Goal: Task Accomplishment & Management: Manage account settings

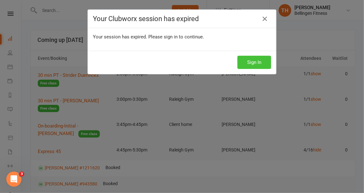
click at [245, 57] on button "Sign In" at bounding box center [255, 62] width 34 height 13
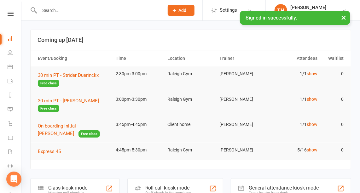
click at [56, 11] on input "text" at bounding box center [98, 10] width 122 height 9
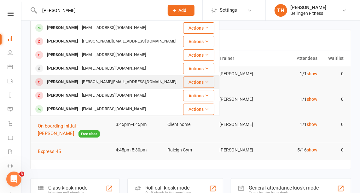
type input "[PERSON_NAME]"
click at [58, 81] on div "[PERSON_NAME]" at bounding box center [62, 81] width 35 height 9
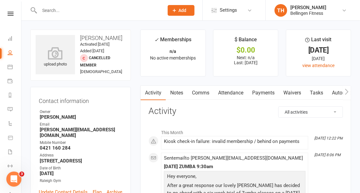
click at [53, 9] on input "text" at bounding box center [98, 10] width 122 height 9
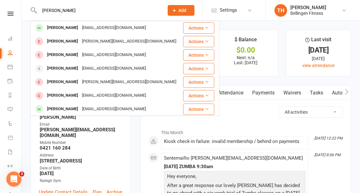
type input "[PERSON_NAME]"
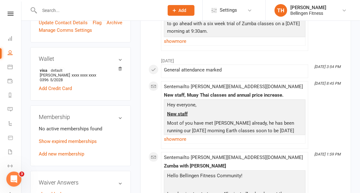
scroll to position [169, 0]
click at [79, 154] on link "Add new membership" at bounding box center [61, 155] width 45 height 6
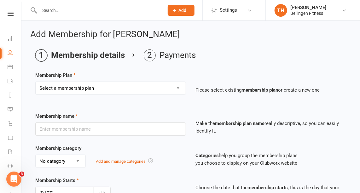
click at [179, 86] on select "Select a membership plan Create new Membership Plan Gym membership WITH classes…" at bounding box center [111, 88] width 150 height 13
select select "12"
click at [36, 82] on select "Select a membership plan Create new Membership Plan Gym membership WITH classes…" at bounding box center [111, 88] width 150 height 13
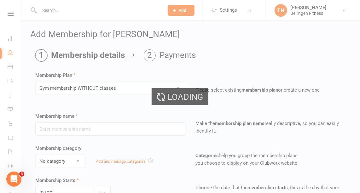
type input "Gym membership WITHOUT classes"
select select "1"
type input "0"
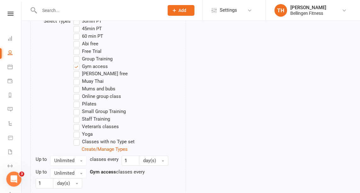
scroll to position [403, 0]
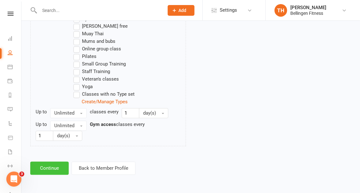
click at [50, 170] on button "Continue" at bounding box center [49, 168] width 38 height 13
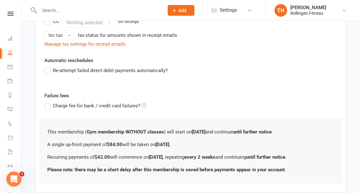
scroll to position [250, 0]
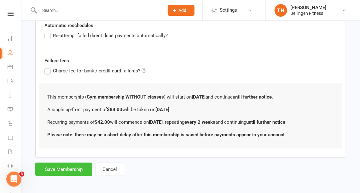
click at [62, 169] on button "Save Membership" at bounding box center [63, 169] width 57 height 13
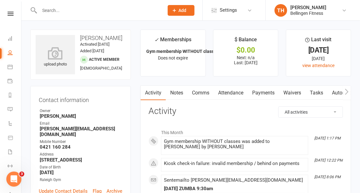
click at [267, 94] on link "Payments" at bounding box center [263, 93] width 31 height 14
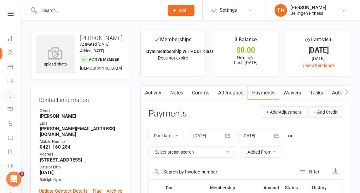
click at [10, 93] on icon at bounding box center [10, 95] width 5 height 5
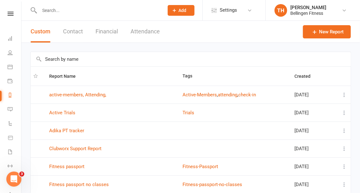
scroll to position [119, 0]
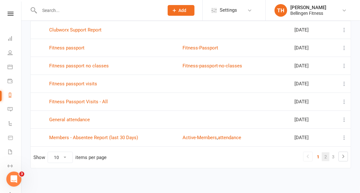
click at [327, 156] on link "2" at bounding box center [326, 156] width 8 height 9
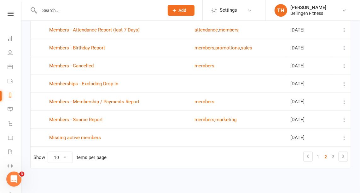
scroll to position [0, 0]
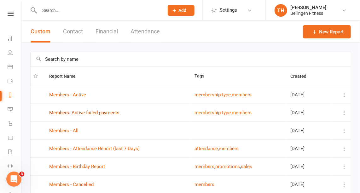
click at [113, 111] on link "Members- Active failed payments" at bounding box center [84, 113] width 70 height 6
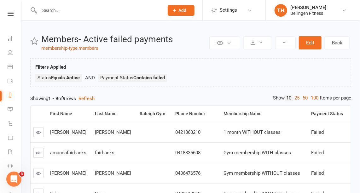
click at [41, 133] on link at bounding box center [38, 132] width 10 height 10
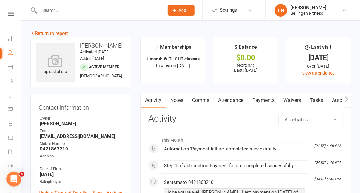
click at [261, 99] on link "Payments" at bounding box center [263, 100] width 31 height 14
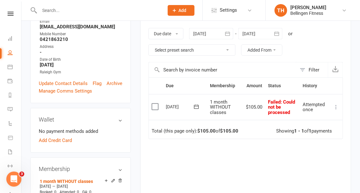
scroll to position [110, 0]
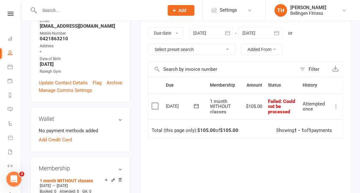
click at [335, 106] on icon at bounding box center [336, 106] width 6 height 6
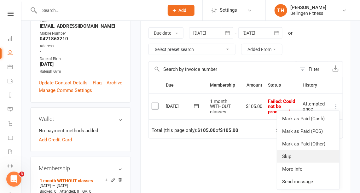
click at [289, 154] on link "Skip" at bounding box center [308, 156] width 62 height 13
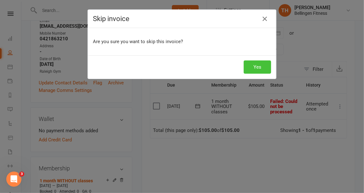
click at [260, 63] on button "Yes" at bounding box center [257, 66] width 27 height 13
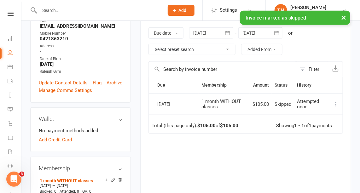
scroll to position [0, 0]
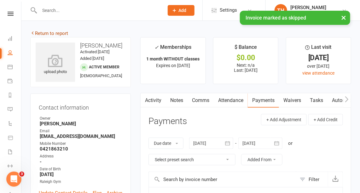
click at [64, 32] on link "Return to report" at bounding box center [49, 34] width 38 height 6
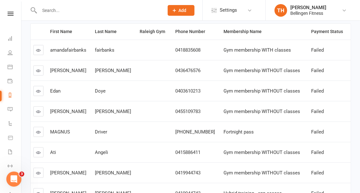
scroll to position [82, 0]
click at [38, 70] on icon at bounding box center [38, 70] width 5 height 5
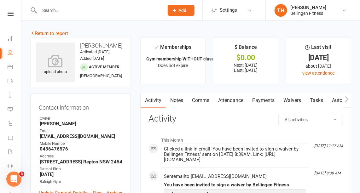
click at [266, 100] on link "Payments" at bounding box center [263, 100] width 31 height 14
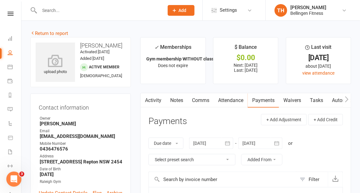
click at [294, 99] on link "Waivers" at bounding box center [292, 100] width 26 height 14
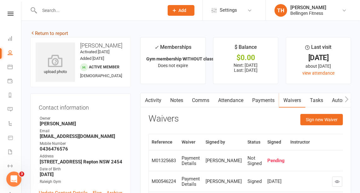
click at [59, 32] on link "Return to report" at bounding box center [49, 34] width 38 height 6
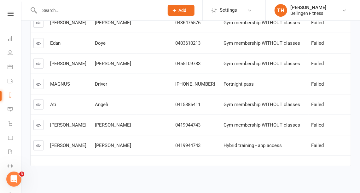
scroll to position [136, 0]
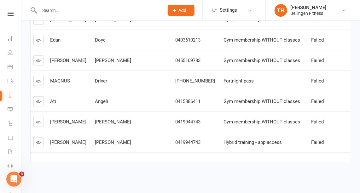
click at [38, 79] on icon at bounding box center [38, 81] width 5 height 5
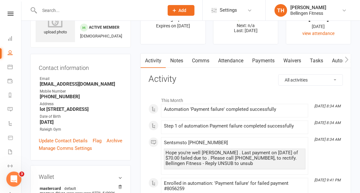
scroll to position [39, 0]
click at [267, 60] on link "Payments" at bounding box center [263, 61] width 31 height 14
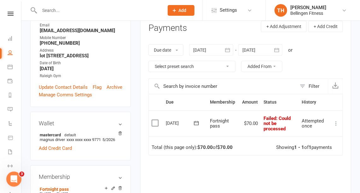
scroll to position [94, 0]
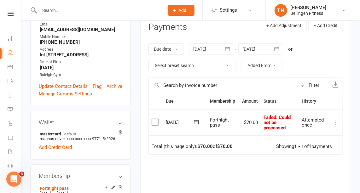
click at [336, 122] on icon at bounding box center [336, 122] width 6 height 6
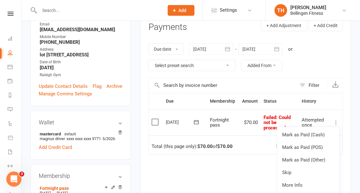
click at [196, 121] on icon at bounding box center [196, 122] width 6 height 6
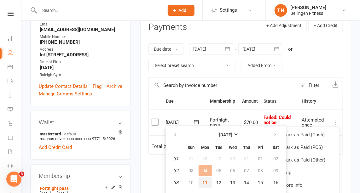
click at [206, 180] on span "11" at bounding box center [205, 182] width 5 height 5
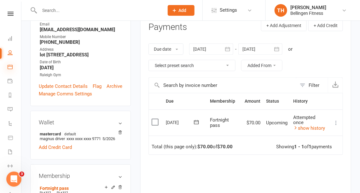
click at [10, 65] on icon at bounding box center [10, 66] width 5 height 5
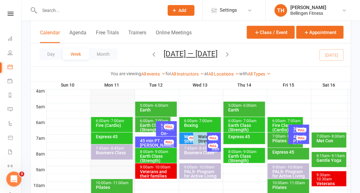
scroll to position [105, 0]
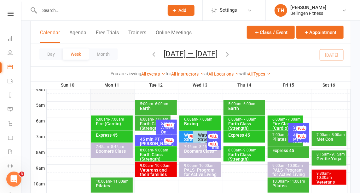
click at [194, 151] on div "Boomers Class" at bounding box center [202, 151] width 36 height 4
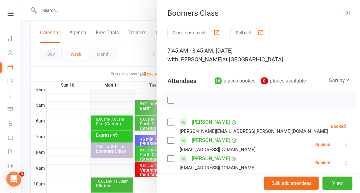
click at [343, 11] on icon "button" at bounding box center [346, 13] width 7 height 4
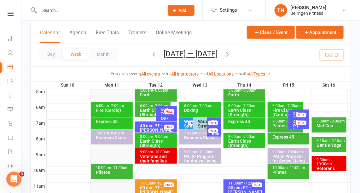
scroll to position [119, 0]
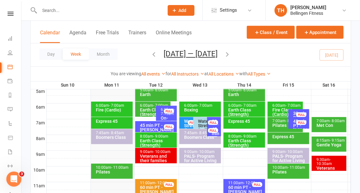
click at [275, 106] on div "6:00am - 7:00am" at bounding box center [287, 106] width 30 height 4
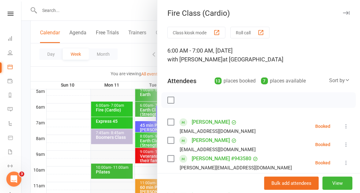
click at [343, 12] on icon "button" at bounding box center [346, 13] width 7 height 4
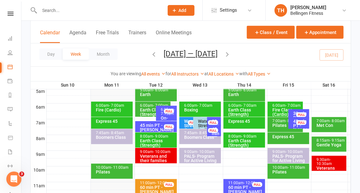
click at [286, 135] on div "Express 45" at bounding box center [290, 137] width 36 height 4
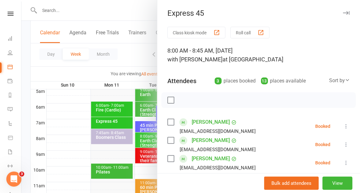
click at [343, 11] on icon "button" at bounding box center [346, 13] width 7 height 4
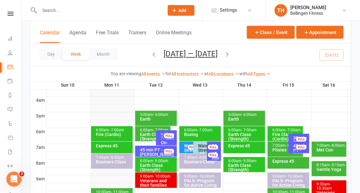
scroll to position [91, 0]
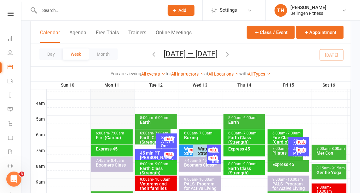
click at [155, 183] on div "Veterans and their families fitness class" at bounding box center [158, 188] width 36 height 13
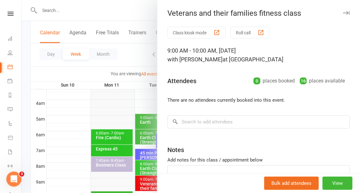
click at [343, 11] on icon "button" at bounding box center [346, 13] width 7 height 4
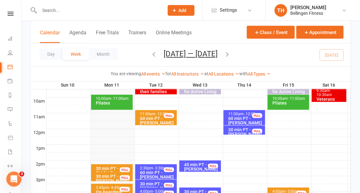
scroll to position [187, 0]
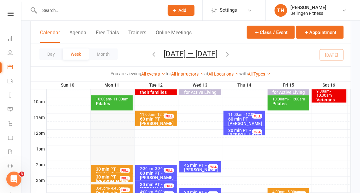
click at [148, 117] on div "60 min PT - [PERSON_NAME]" at bounding box center [158, 121] width 36 height 9
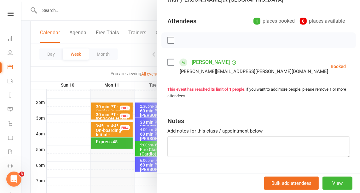
scroll to position [0, 0]
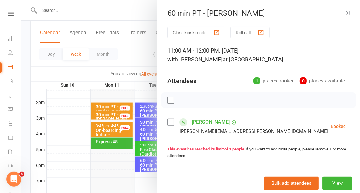
click at [342, 10] on button "button" at bounding box center [346, 13] width 8 height 8
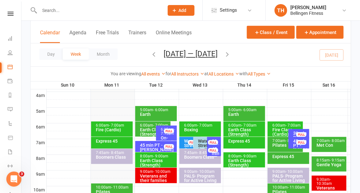
scroll to position [99, 0]
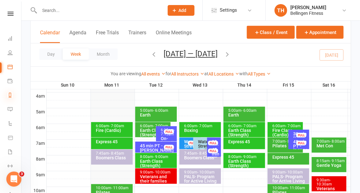
click at [9, 93] on icon at bounding box center [10, 95] width 5 height 5
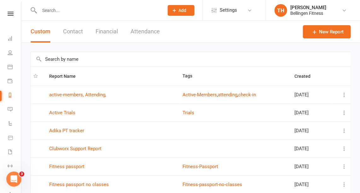
scroll to position [119, 0]
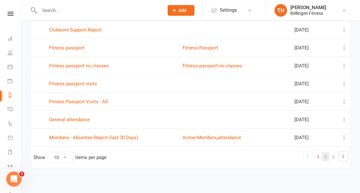
click at [326, 154] on link "2" at bounding box center [326, 156] width 8 height 9
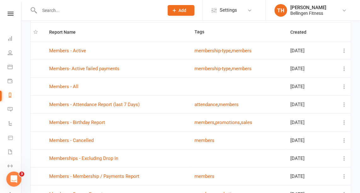
scroll to position [43, 0]
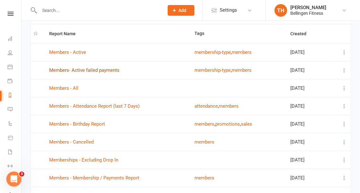
click at [105, 69] on link "Members- Active failed payments" at bounding box center [84, 70] width 70 height 6
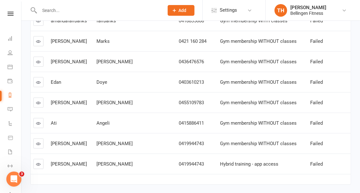
scroll to position [136, 0]
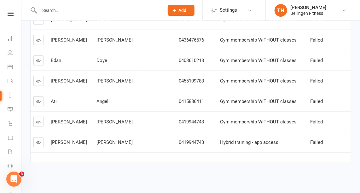
click at [39, 120] on icon at bounding box center [38, 122] width 5 height 5
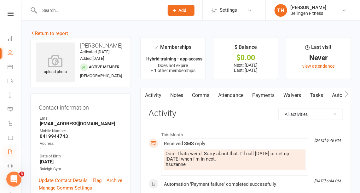
click at [11, 151] on icon at bounding box center [10, 151] width 5 height 5
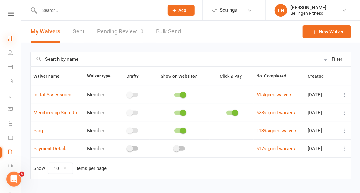
click at [11, 40] on icon at bounding box center [10, 38] width 5 height 5
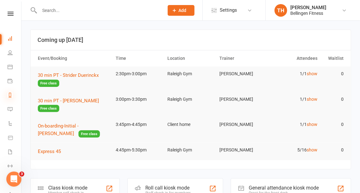
click at [10, 94] on icon at bounding box center [10, 95] width 5 height 5
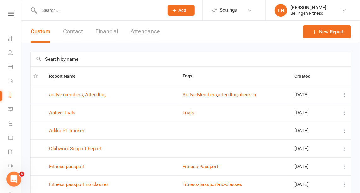
scroll to position [119, 0]
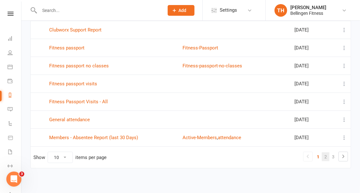
click at [324, 154] on link "2" at bounding box center [326, 156] width 8 height 9
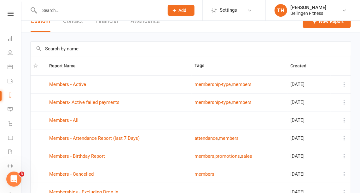
scroll to position [0, 0]
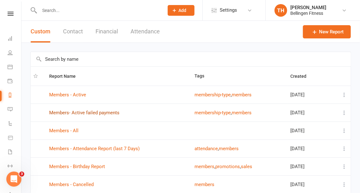
click at [107, 112] on link "Members- Active failed payments" at bounding box center [84, 113] width 70 height 6
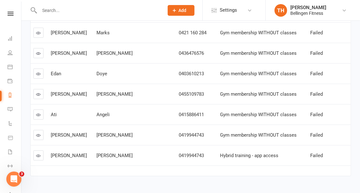
scroll to position [120, 0]
click at [41, 33] on link at bounding box center [38, 33] width 10 height 10
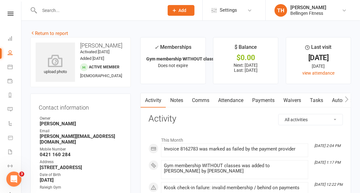
click at [263, 99] on link "Payments" at bounding box center [263, 100] width 31 height 14
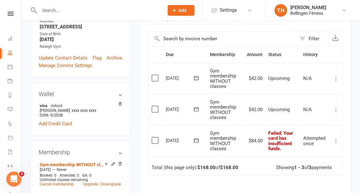
scroll to position [141, 0]
click at [197, 137] on icon at bounding box center [196, 140] width 6 height 6
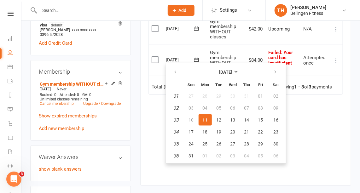
scroll to position [222, 0]
click at [218, 120] on span "12" at bounding box center [218, 119] width 5 height 5
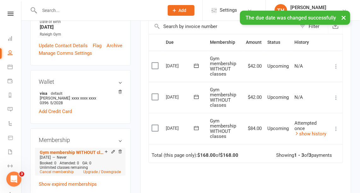
scroll to position [0, 0]
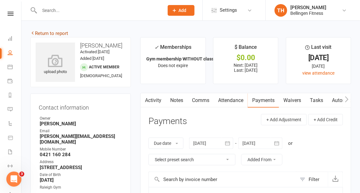
click at [60, 33] on link "Return to report" at bounding box center [49, 34] width 38 height 6
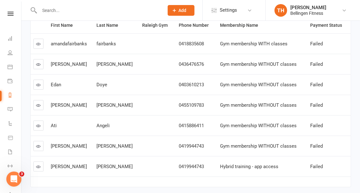
scroll to position [116, 0]
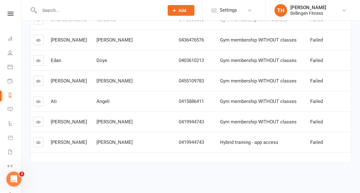
click at [38, 120] on icon at bounding box center [38, 122] width 5 height 5
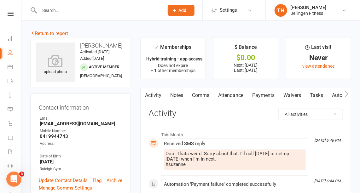
click at [297, 93] on link "Waivers" at bounding box center [292, 95] width 26 height 14
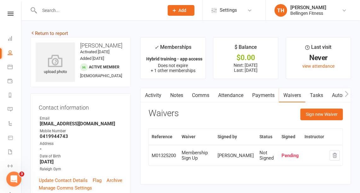
click at [65, 33] on link "Return to report" at bounding box center [49, 34] width 38 height 6
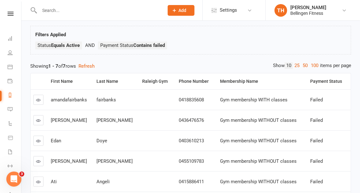
scroll to position [32, 0]
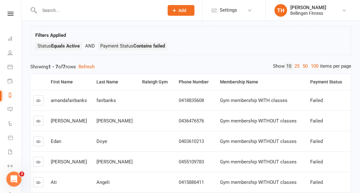
click at [37, 123] on link at bounding box center [38, 121] width 10 height 10
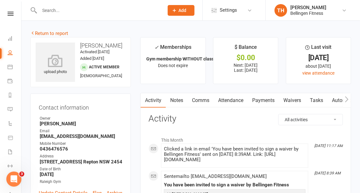
click at [299, 99] on link "Waivers" at bounding box center [292, 100] width 26 height 14
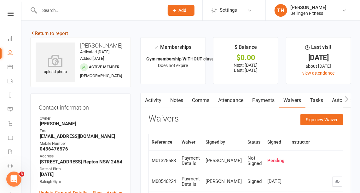
click at [63, 32] on link "Return to report" at bounding box center [49, 34] width 38 height 6
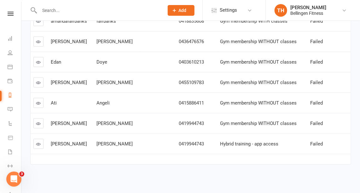
scroll to position [114, 0]
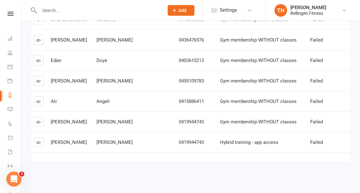
click at [40, 79] on icon at bounding box center [38, 81] width 5 height 5
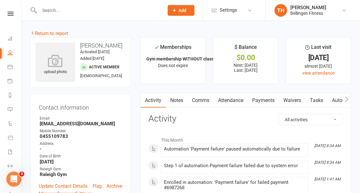
click at [264, 100] on link "Payments" at bounding box center [263, 100] width 31 height 14
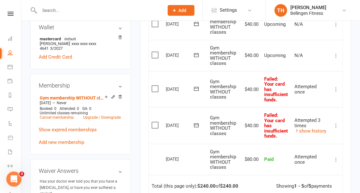
scroll to position [195, 0]
click at [197, 123] on icon at bounding box center [196, 125] width 5 height 4
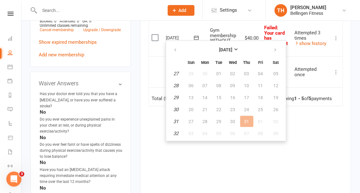
scroll to position [282, 0]
click at [273, 48] on icon "button" at bounding box center [275, 50] width 4 height 5
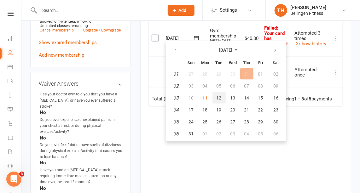
click at [218, 96] on span "12" at bounding box center [218, 97] width 5 height 5
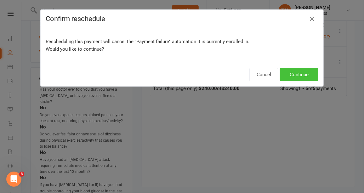
click at [307, 71] on button "Continue" at bounding box center [299, 74] width 38 height 13
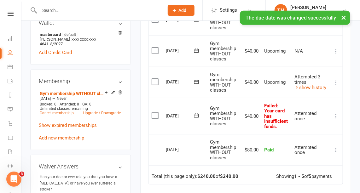
scroll to position [199, 0]
